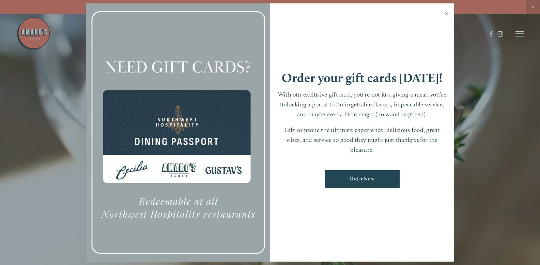
click at [448, 11] on link "Close" at bounding box center [446, 13] width 13 height 19
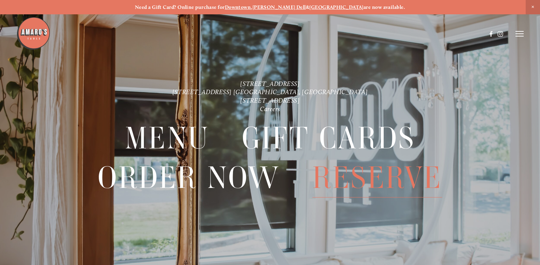
click at [383, 174] on span "Reserve" at bounding box center [377, 177] width 130 height 39
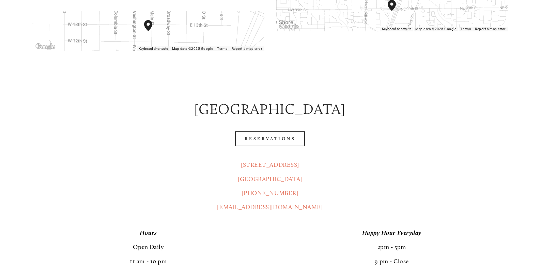
scroll to position [307, 0]
